Goal: Check status: Check status

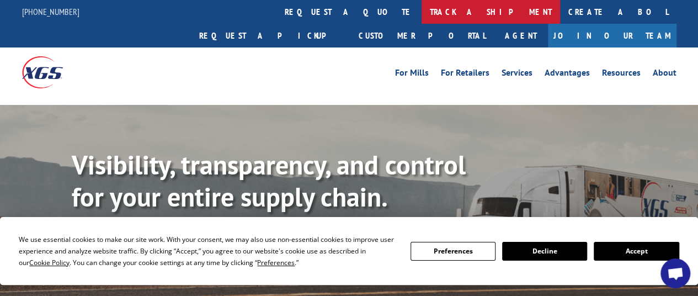
click at [422, 9] on link "track a shipment" at bounding box center [491, 12] width 139 height 24
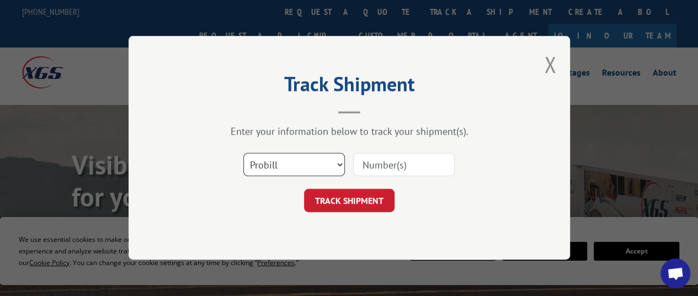
click at [338, 166] on select "Select category... Probill BOL PO" at bounding box center [294, 164] width 102 height 23
click at [243, 153] on select "Select category... Probill BOL PO" at bounding box center [294, 164] width 102 height 23
click at [365, 166] on input at bounding box center [404, 164] width 102 height 23
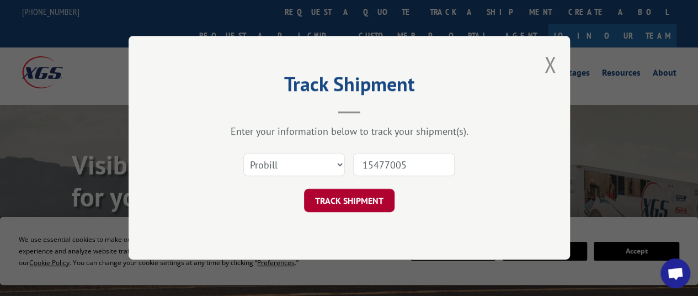
type input "15477005"
click at [370, 200] on button "TRACK SHIPMENT" at bounding box center [349, 200] width 91 height 23
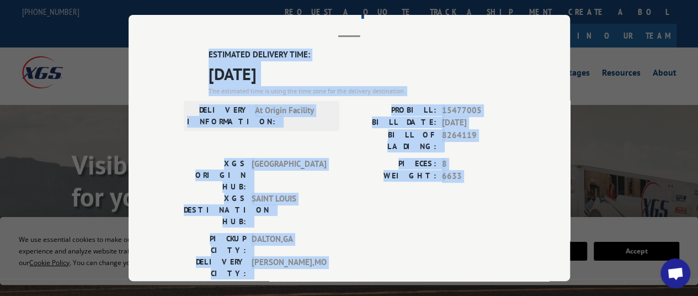
scroll to position [68, 0]
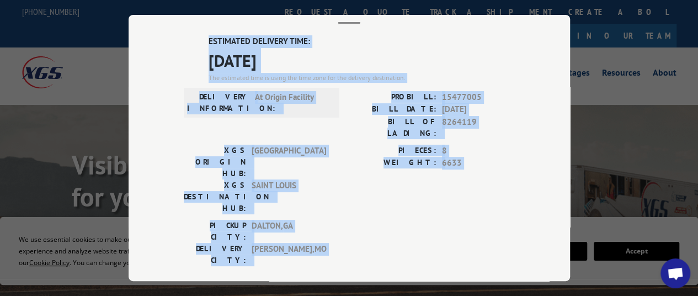
drag, startPoint x: 203, startPoint y: 54, endPoint x: 364, endPoint y: 194, distance: 213.3
click at [373, 207] on div "ESTIMATED DELIVERY TIME: [DATE] The estimated time is using the time zone for t…" at bounding box center [349, 233] width 331 height 397
copy div "ESTIMATED DELIVERY TIME: [DATE] The estimated time is using the time zone for t…"
